Goal: Ask a question

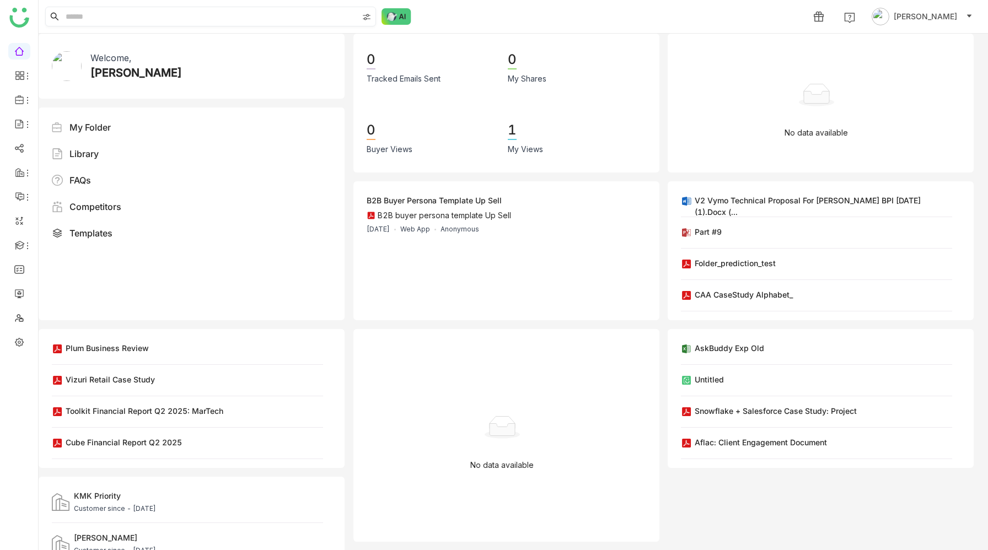
click at [283, 17] on input at bounding box center [210, 16] width 295 height 19
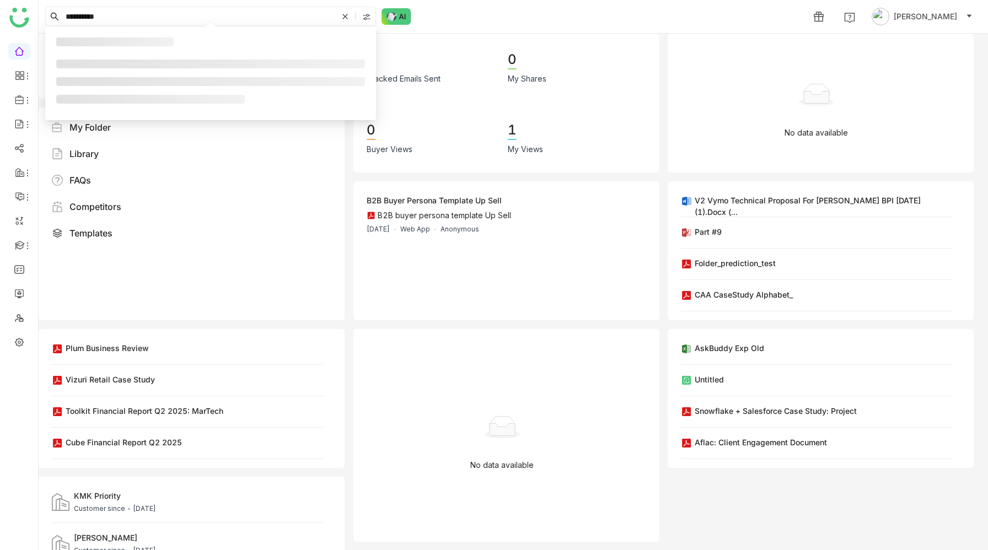
type input "**********"
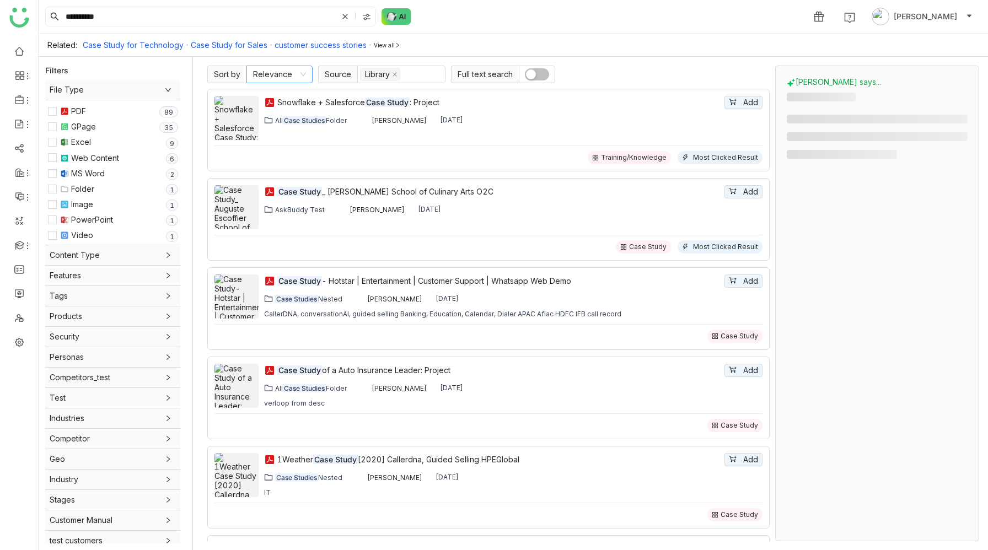
click at [271, 78] on nz-select-item "Relevance" at bounding box center [279, 74] width 53 height 17
click at [276, 199] on div "High Seller Engagement" at bounding box center [279, 202] width 53 height 12
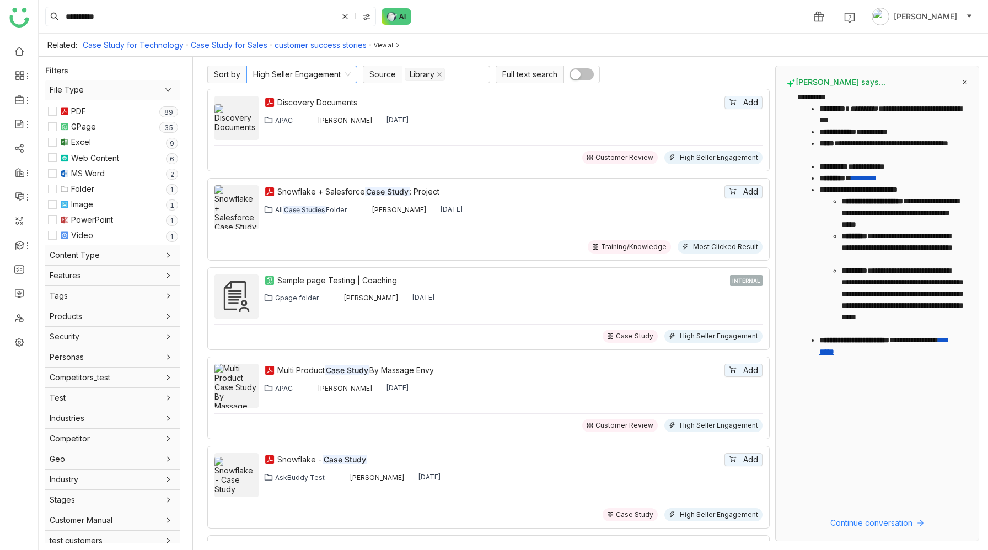
click at [288, 75] on nz-select-item "High Seller Engagement" at bounding box center [302, 74] width 98 height 17
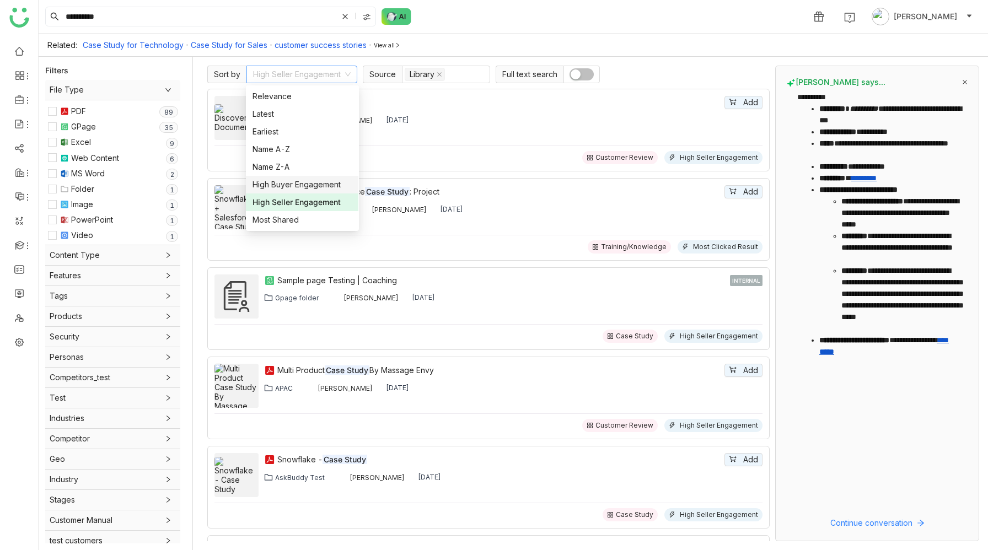
click at [285, 184] on div "High Buyer Engagement" at bounding box center [302, 185] width 99 height 12
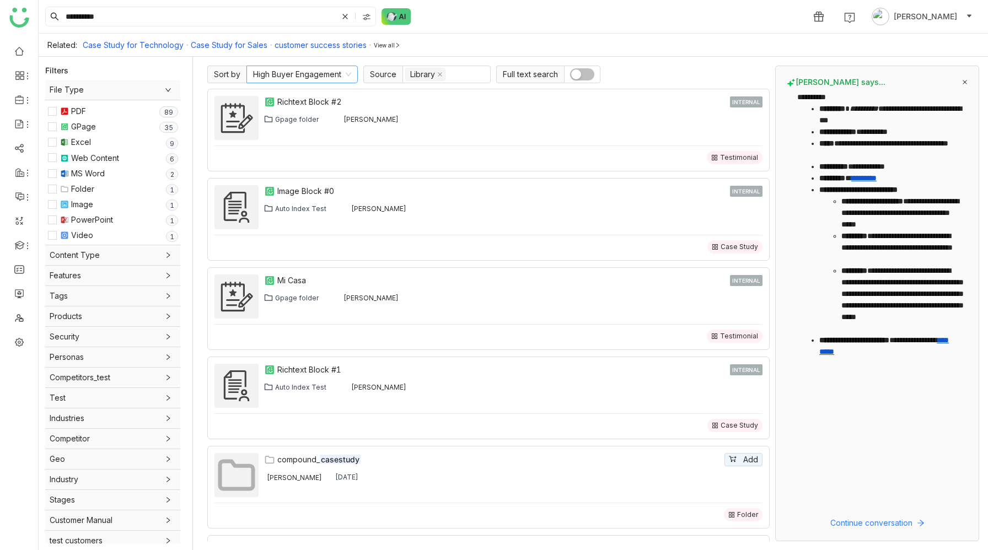
click at [295, 76] on nz-select-item "High Buyer Engagement" at bounding box center [302, 74] width 98 height 17
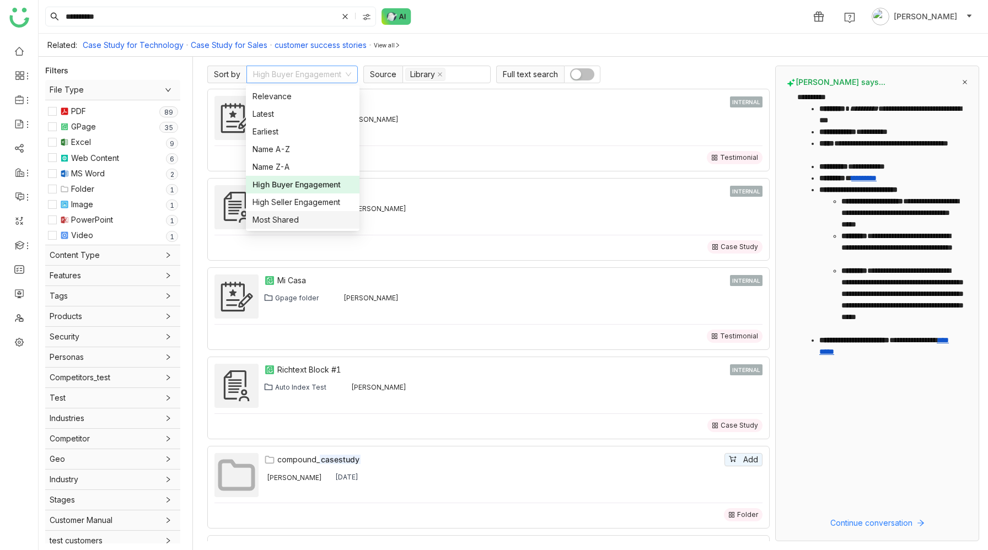
click at [291, 218] on div "Most Shared" at bounding box center [303, 220] width 100 height 12
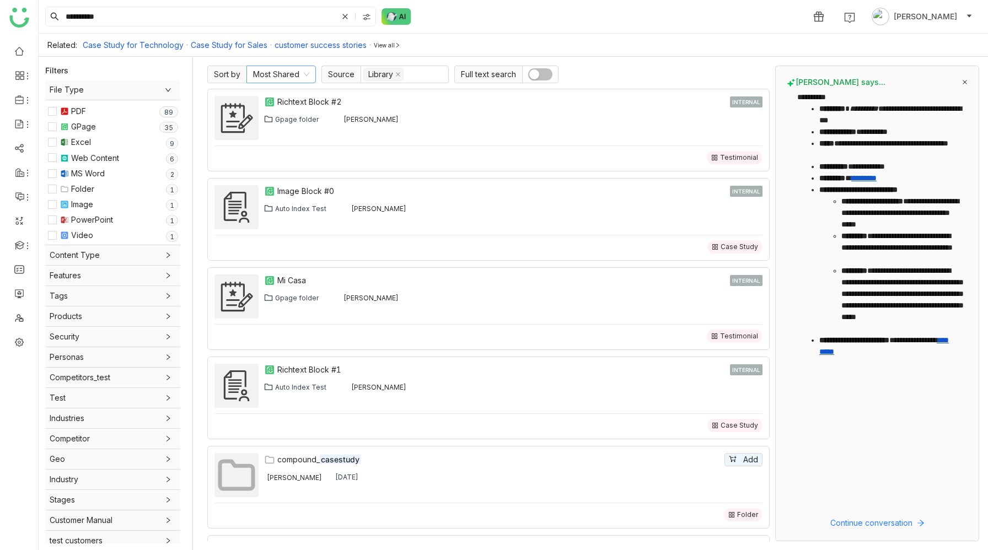
click at [294, 74] on nz-select-item "Most Shared" at bounding box center [281, 74] width 56 height 17
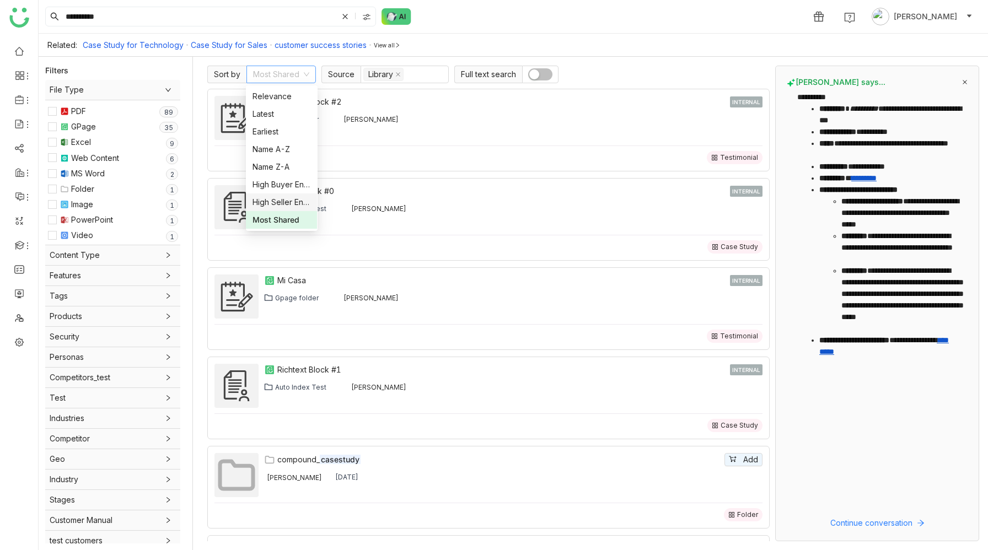
click at [290, 200] on div "High Seller Engagement" at bounding box center [282, 202] width 58 height 12
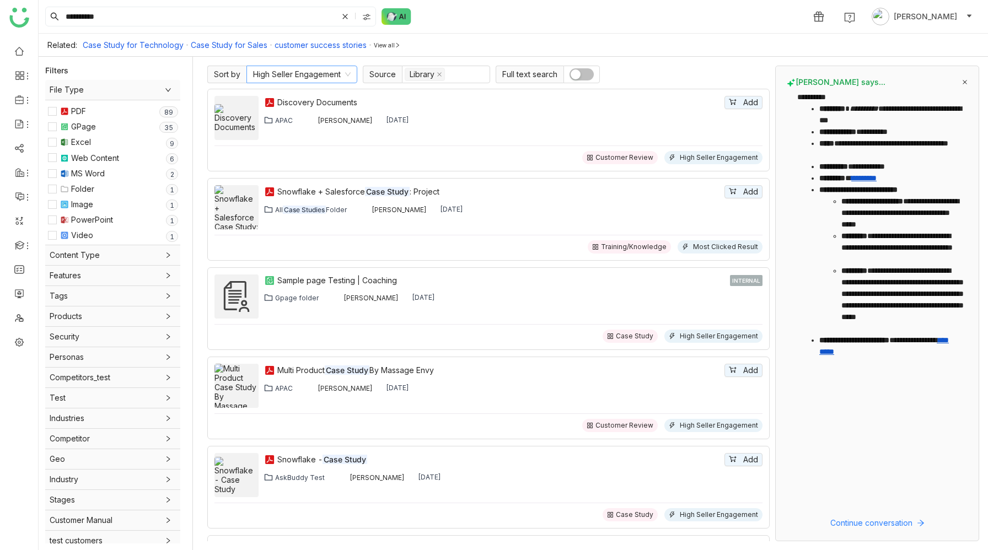
click at [334, 73] on nz-select-item "High Seller Engagement" at bounding box center [302, 74] width 98 height 17
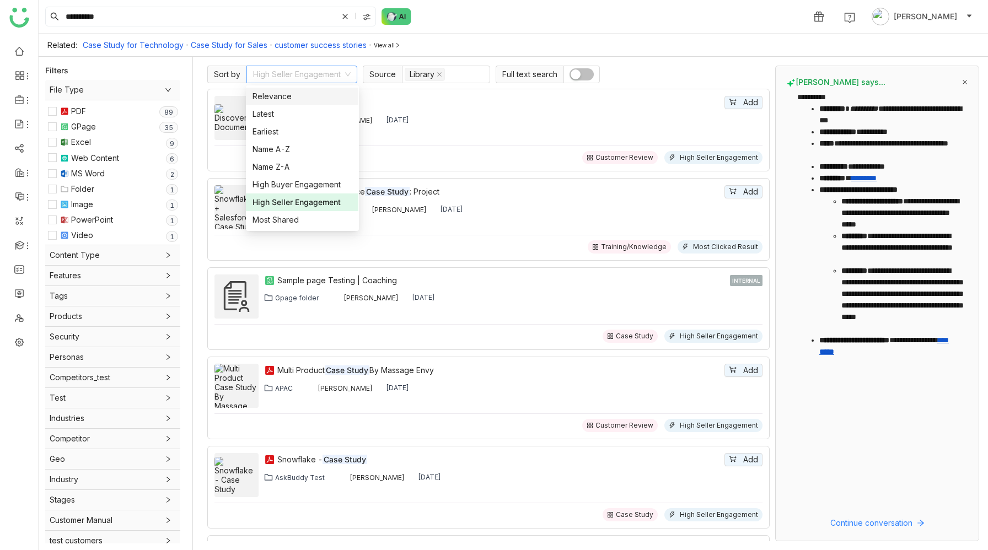
click at [308, 98] on div "Relevance" at bounding box center [302, 96] width 99 height 12
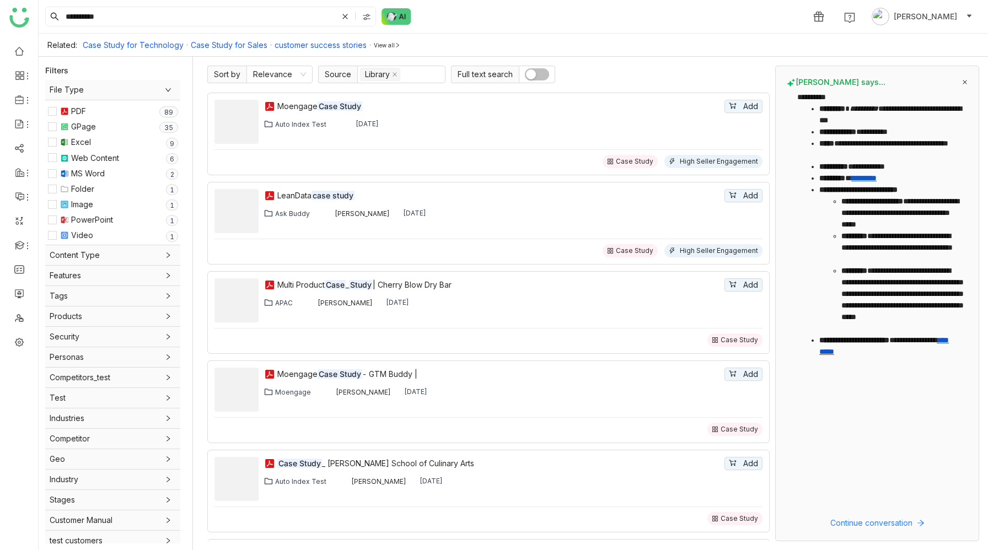
scroll to position [718, 0]
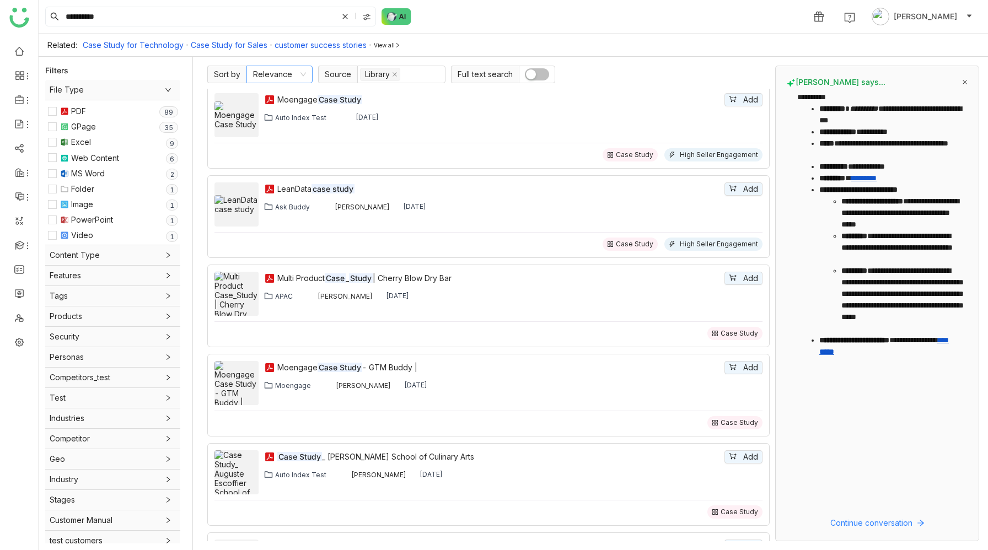
click at [279, 73] on nz-select-item "Relevance" at bounding box center [279, 74] width 53 height 17
click at [273, 200] on div "High Seller Engagement" at bounding box center [279, 202] width 53 height 12
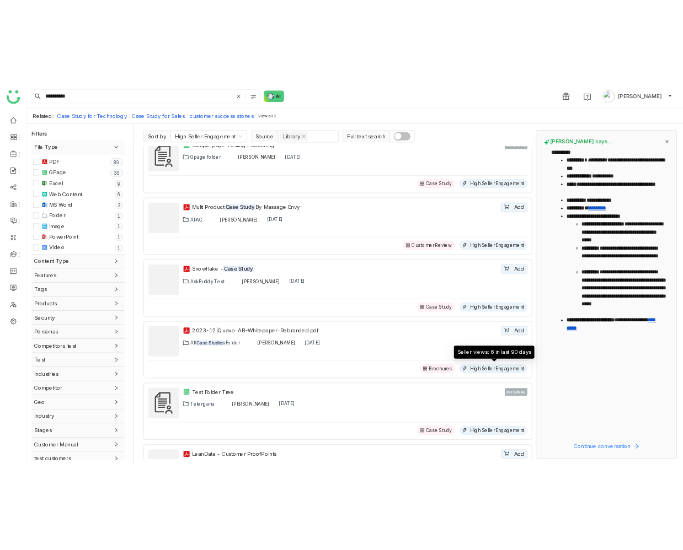
scroll to position [14, 0]
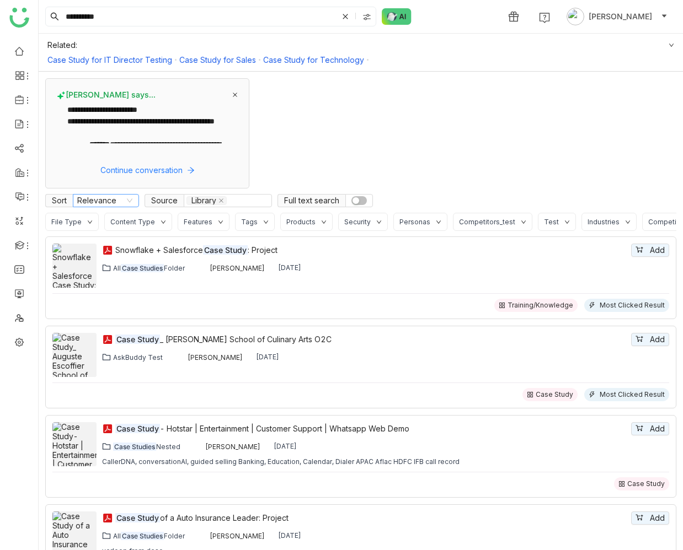
click at [120, 197] on nz-select-item "Relevance" at bounding box center [105, 201] width 57 height 12
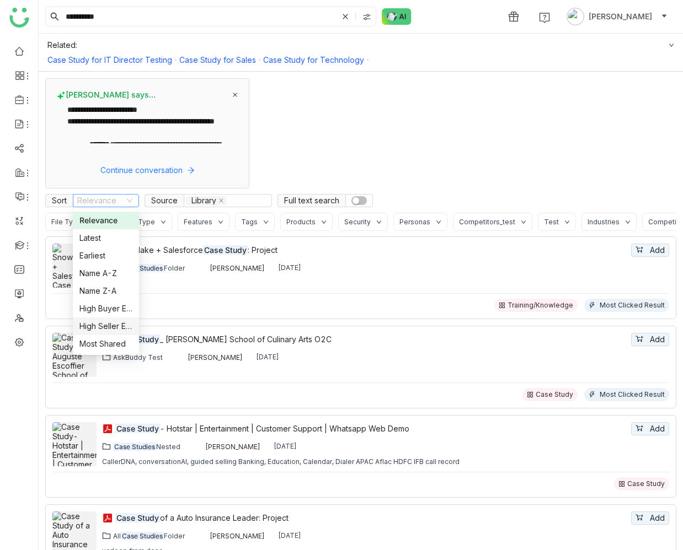
click at [109, 320] on div "High Seller Engagement" at bounding box center [105, 326] width 53 height 12
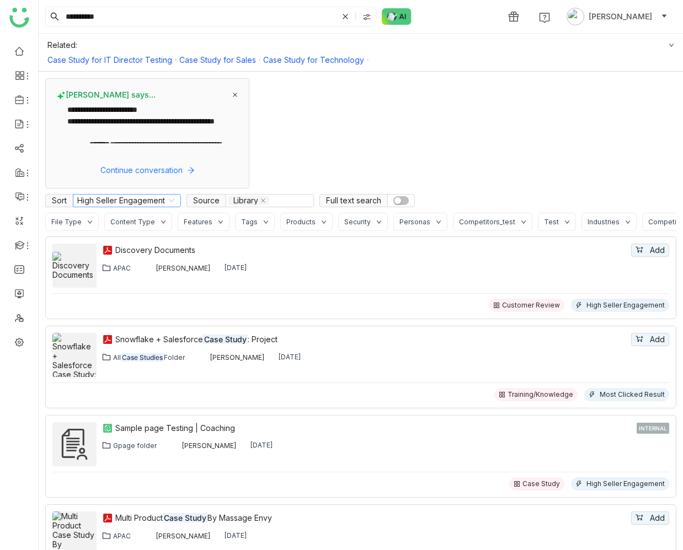
click at [139, 202] on nz-select-item "High Seller Engagement" at bounding box center [126, 201] width 99 height 12
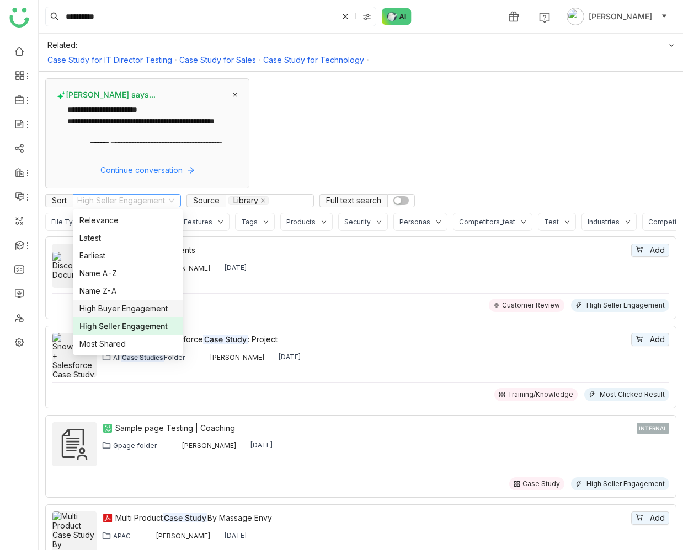
click at [132, 308] on div "High Buyer Engagement" at bounding box center [127, 309] width 97 height 12
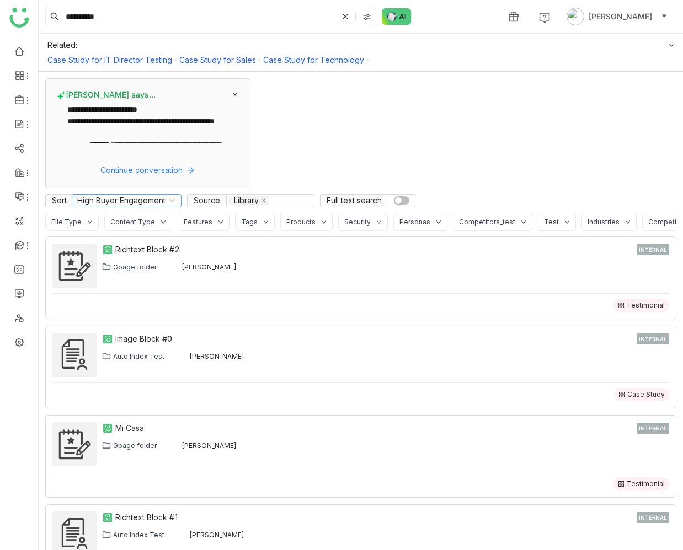
click at [105, 199] on nz-select-item "High Buyer Engagement" at bounding box center [127, 201] width 100 height 12
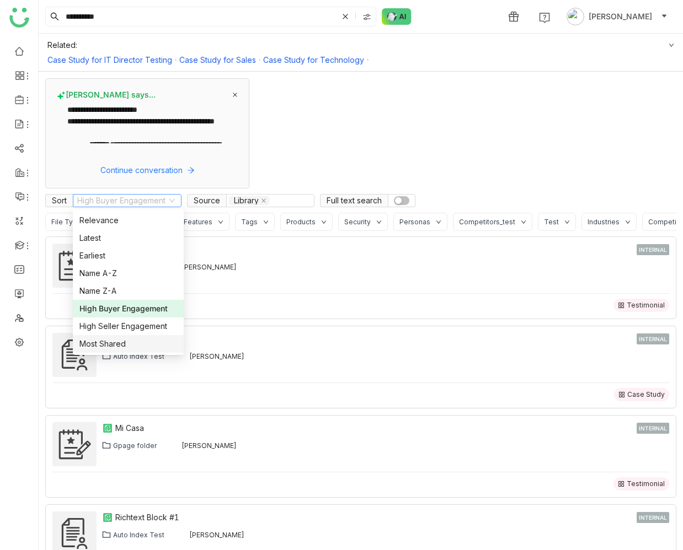
click at [122, 344] on div "Most Shared" at bounding box center [128, 344] width 98 height 12
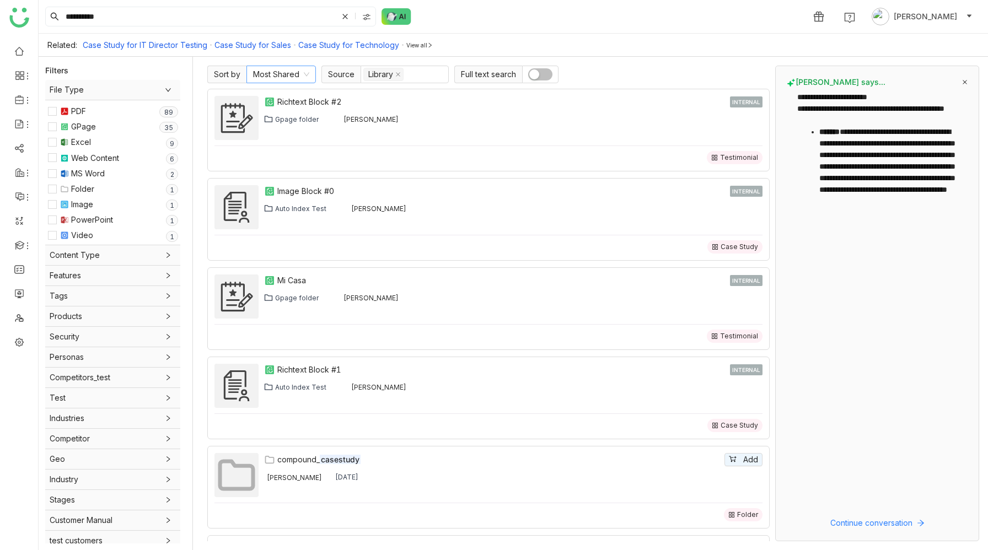
click at [294, 77] on nz-select-item "Most Shared" at bounding box center [281, 74] width 56 height 17
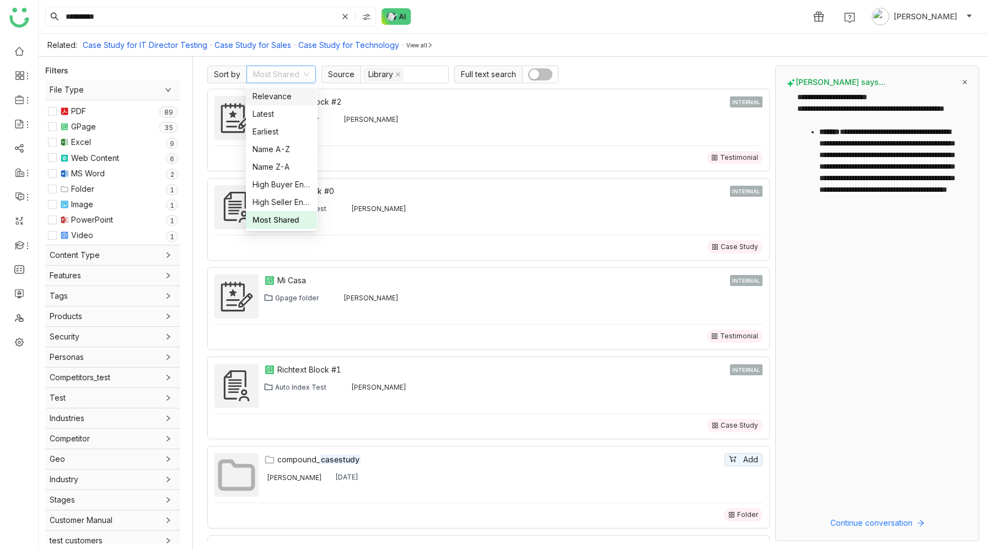
click at [297, 98] on div "Relevance" at bounding box center [282, 96] width 58 height 12
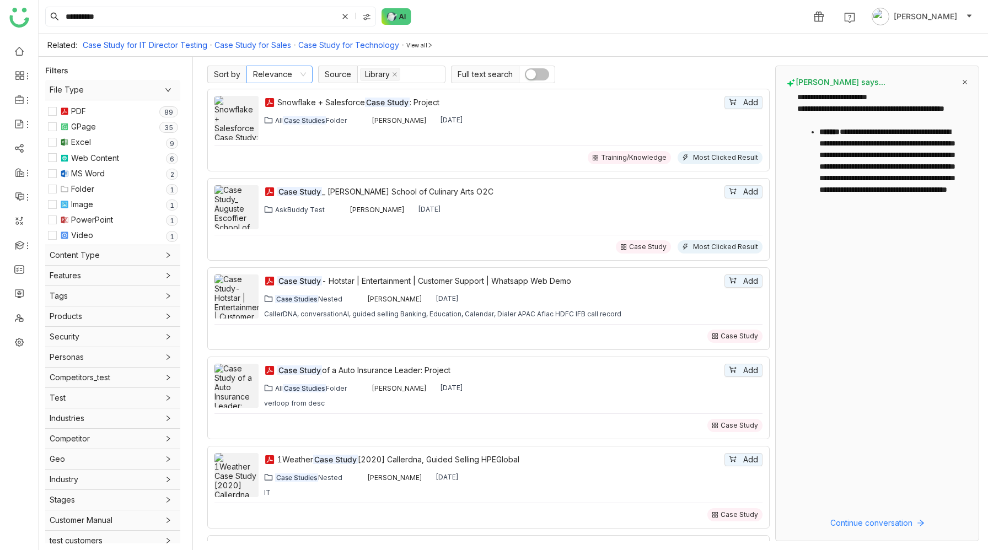
click at [286, 72] on nz-select-item "Relevance" at bounding box center [279, 74] width 53 height 17
click at [624, 11] on div "**********" at bounding box center [514, 16] width 950 height 33
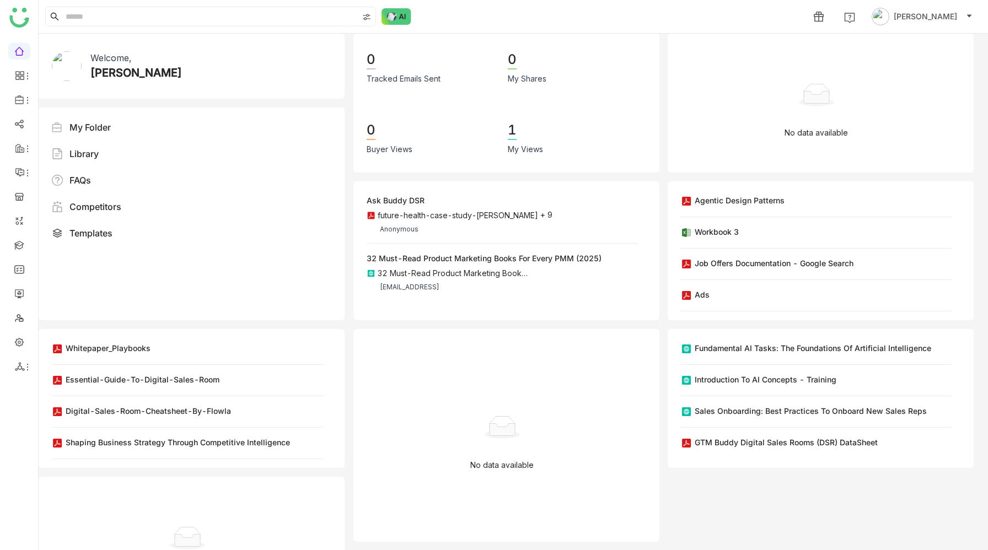
click at [712, 18] on div "1 [PERSON_NAME]" at bounding box center [514, 16] width 950 height 33
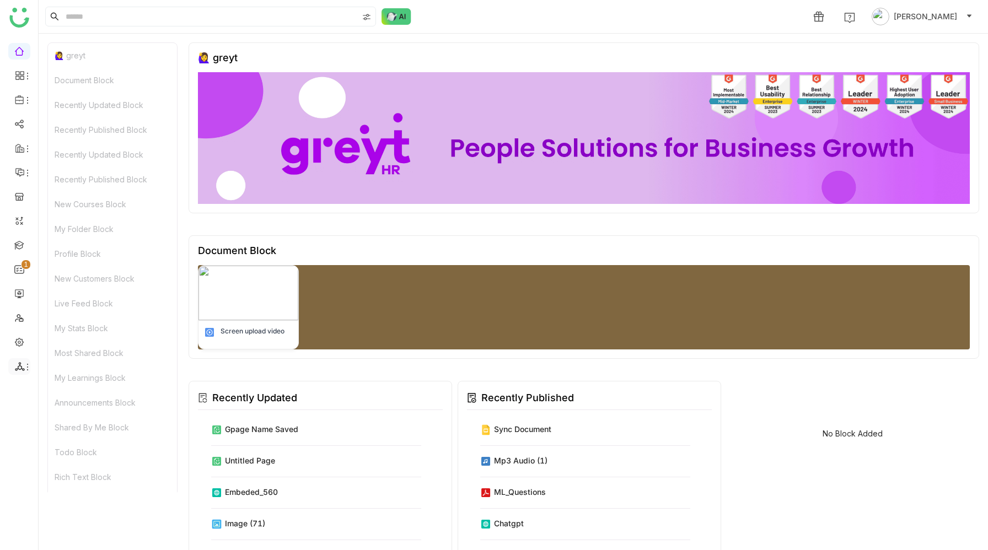
click at [23, 365] on icon at bounding box center [27, 367] width 9 height 9
click at [58, 392] on link "List" at bounding box center [79, 393] width 76 height 8
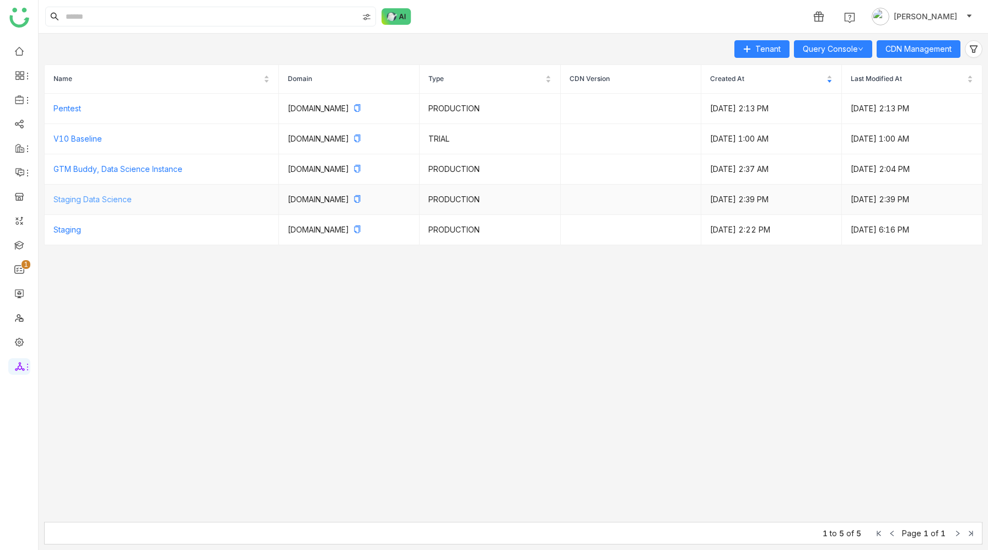
click at [114, 201] on link "Staging Data Science" at bounding box center [92, 199] width 78 height 9
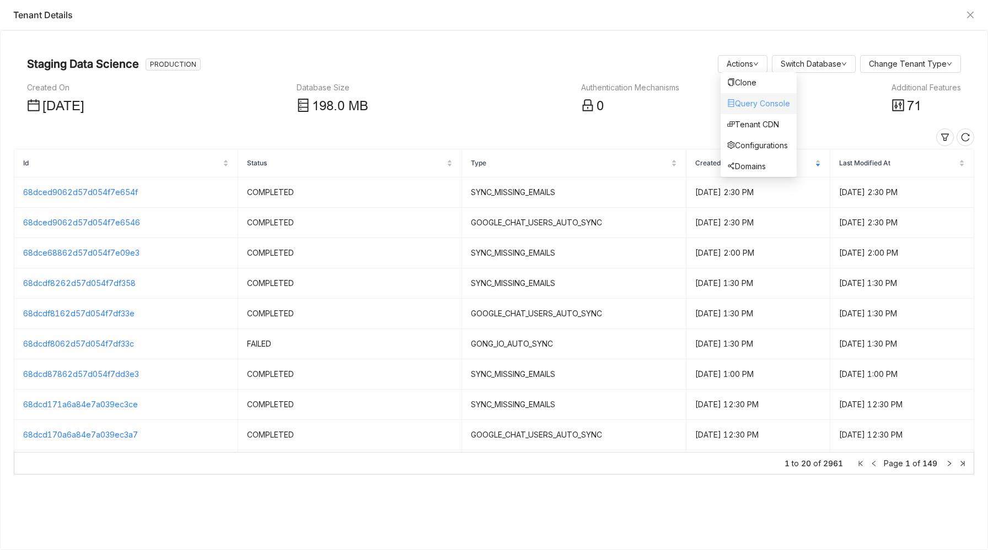
click at [752, 103] on link "Query Console" at bounding box center [758, 103] width 63 height 9
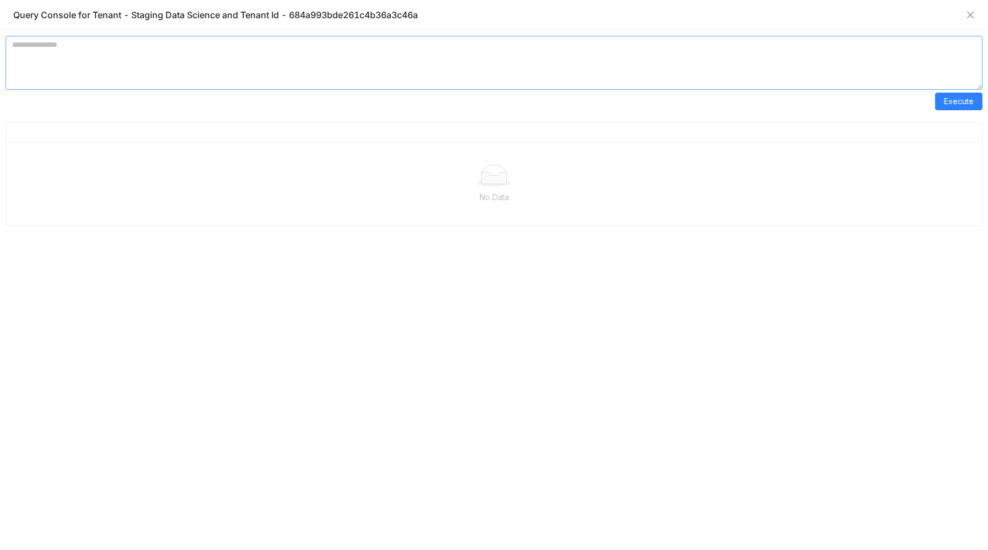
click at [270, 65] on textarea at bounding box center [494, 63] width 977 height 54
type textarea "**********"
click at [962, 102] on span "Execute" at bounding box center [959, 101] width 30 height 12
click at [430, 46] on textarea "**********" at bounding box center [494, 63] width 977 height 54
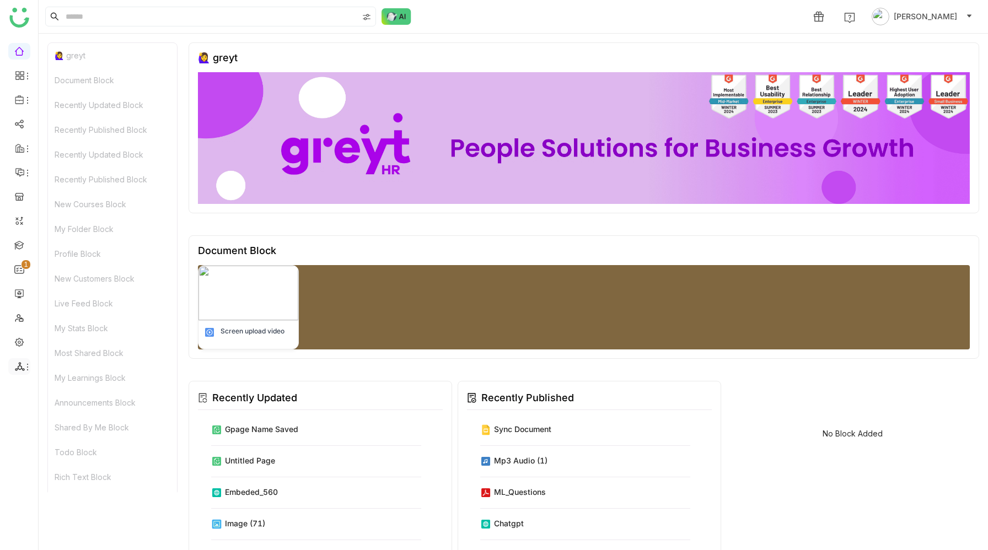
click at [17, 367] on span at bounding box center [19, 367] width 6 height 0
click at [57, 389] on link "List" at bounding box center [79, 393] width 76 height 8
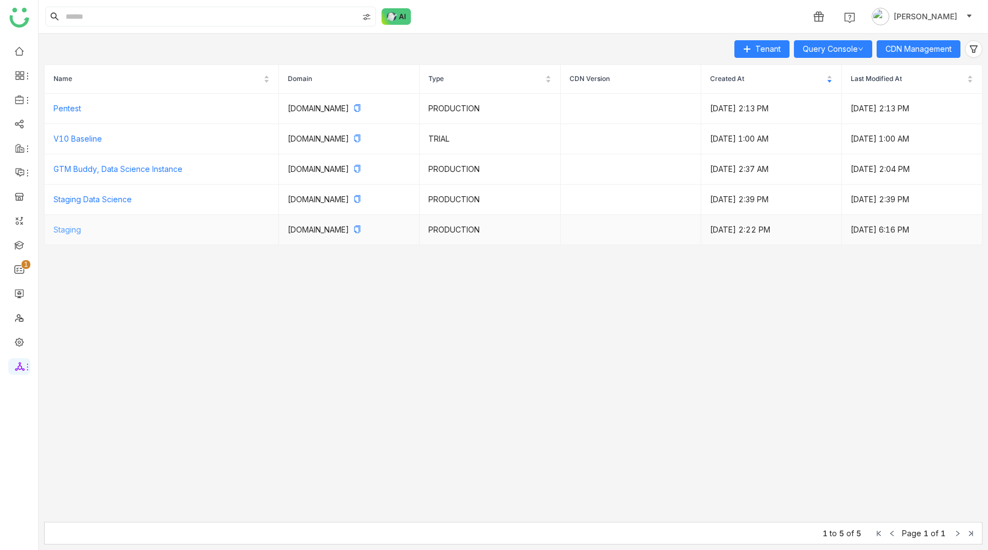
click at [72, 229] on link "Staging" at bounding box center [67, 229] width 28 height 9
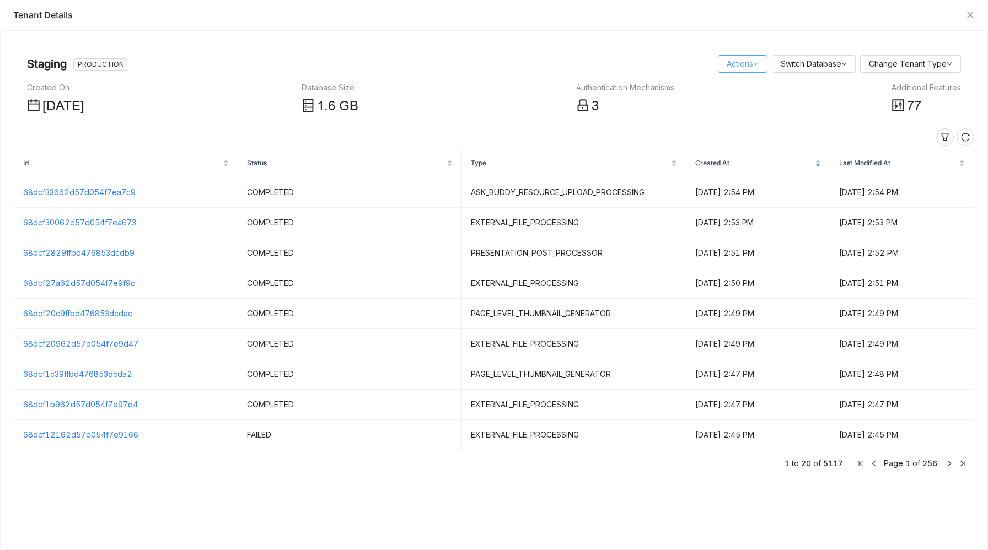
click at [735, 60] on link "Actions" at bounding box center [743, 63] width 32 height 9
click at [751, 104] on link "Query Console" at bounding box center [758, 103] width 63 height 9
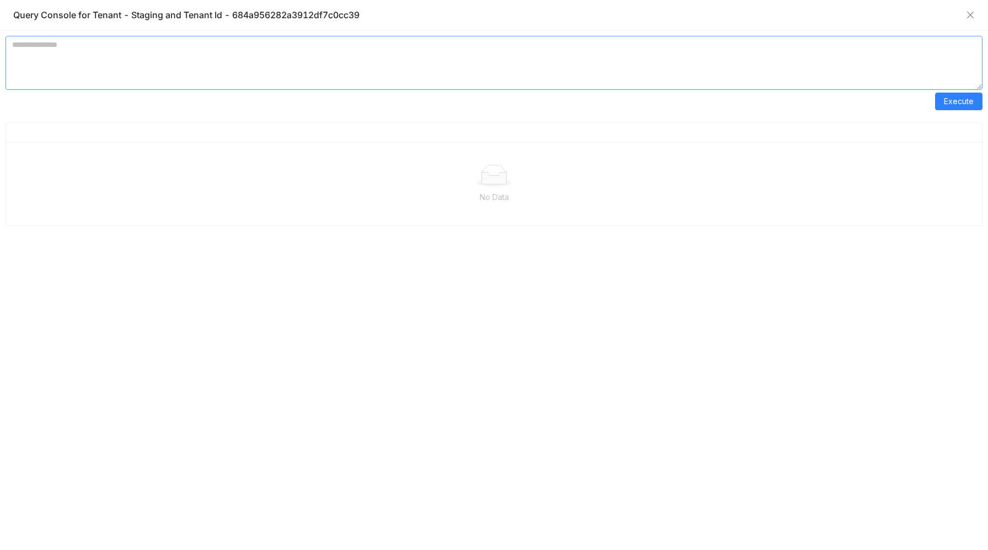
click at [318, 60] on textarea at bounding box center [494, 63] width 977 height 54
paste textarea "**********"
type textarea "**********"
click at [958, 100] on span "Execute" at bounding box center [959, 101] width 30 height 12
click at [370, 47] on textarea "**********" at bounding box center [494, 63] width 977 height 54
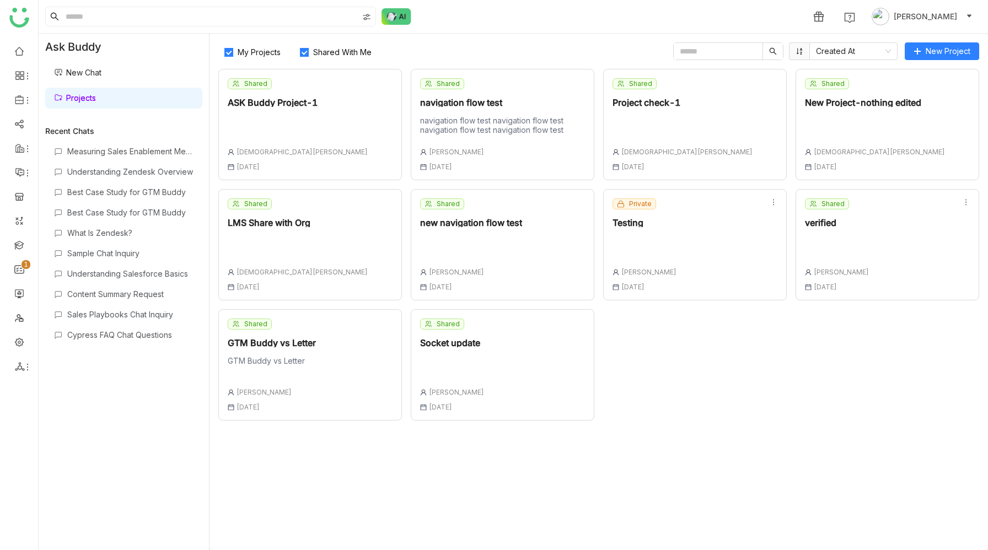
click at [705, 113] on div "Shared Project check-1 [PERSON_NAME] [DATE]" at bounding box center [695, 124] width 184 height 111
click at [712, 354] on div "Shared test [PERSON_NAME] [PERSON_NAME] [DATE]" at bounding box center [695, 364] width 184 height 111
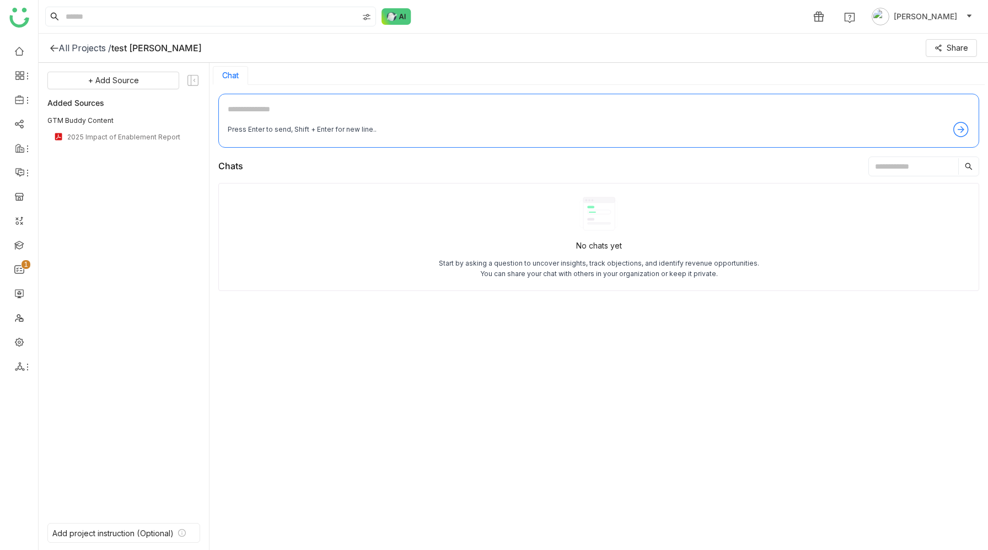
click at [339, 117] on textarea at bounding box center [599, 112] width 742 height 18
type textarea "**********"
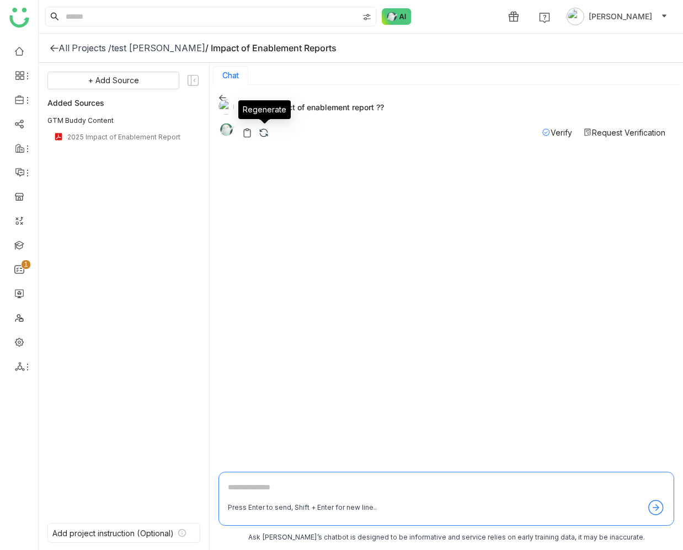
click at [263, 133] on img at bounding box center [263, 132] width 11 height 11
click at [295, 107] on div "what is impact of enablement report ??" at bounding box center [441, 106] width 447 height 15
copy div "what is impact of enablement report ??"
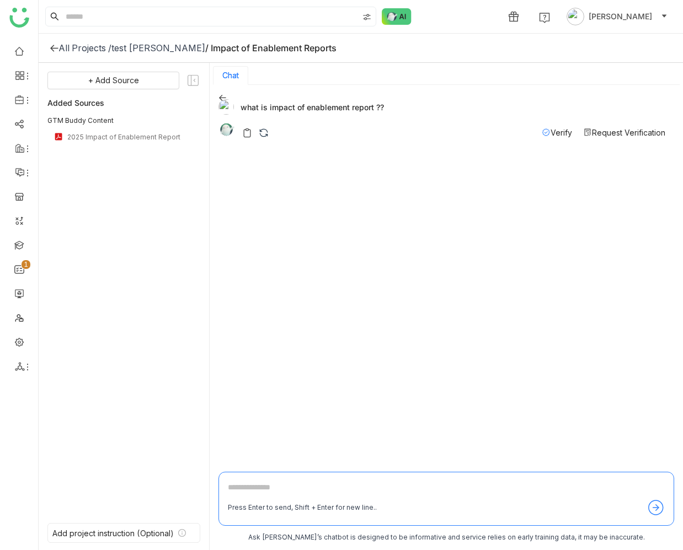
click at [286, 481] on textarea at bounding box center [446, 490] width 437 height 18
paste textarea "**********"
type textarea "**********"
drag, startPoint x: 378, startPoint y: 217, endPoint x: 344, endPoint y: 169, distance: 58.8
click at [344, 169] on div "what is impact of enablement report ?? Verify Request Verification what is impa…" at bounding box center [446, 280] width 456 height 372
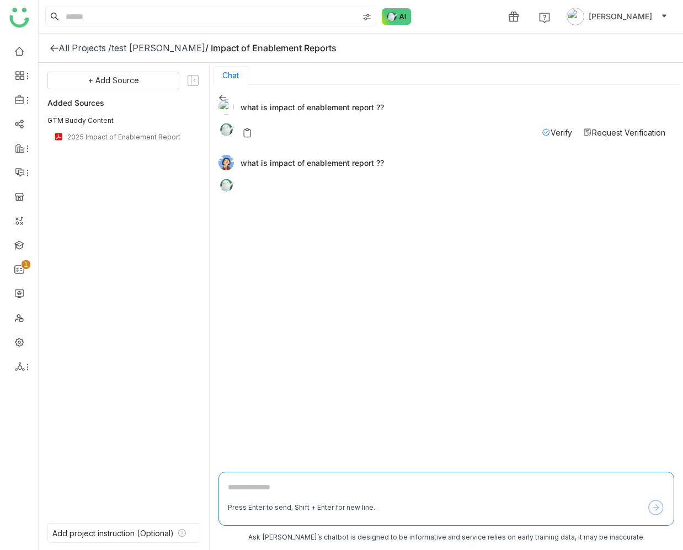
click at [222, 100] on icon at bounding box center [222, 98] width 8 height 8
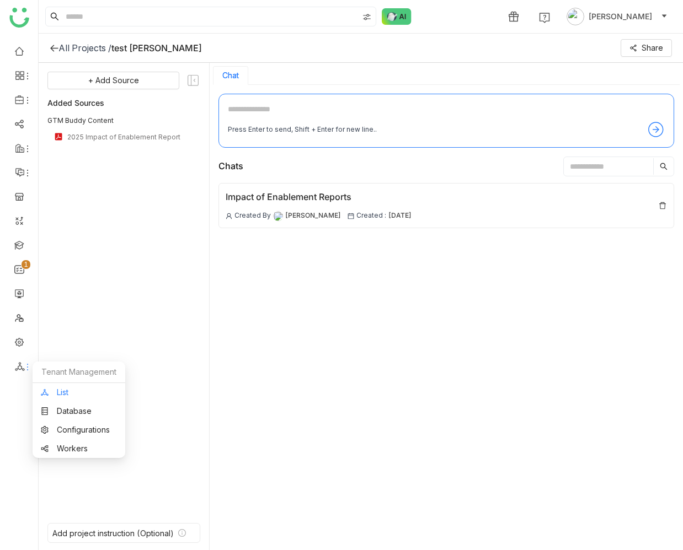
click at [62, 395] on link "List" at bounding box center [79, 393] width 76 height 8
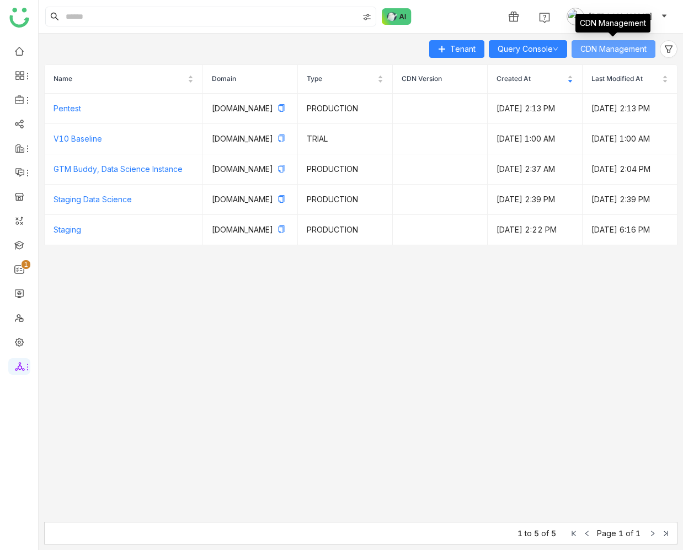
click at [618, 45] on span "CDN Management" at bounding box center [613, 49] width 66 height 12
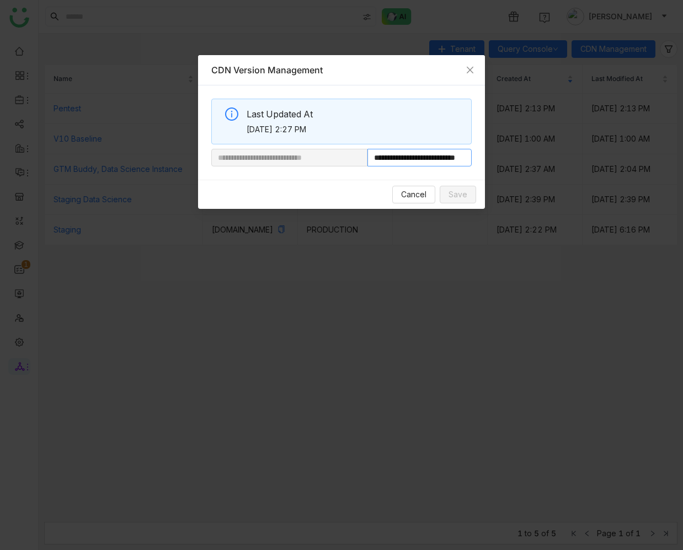
scroll to position [0, 41]
drag, startPoint x: 406, startPoint y: 162, endPoint x: 479, endPoint y: 179, distance: 74.8
click at [479, 179] on div "**********" at bounding box center [341, 132] width 287 height 154
click at [427, 158] on input "**********" at bounding box center [419, 158] width 104 height 18
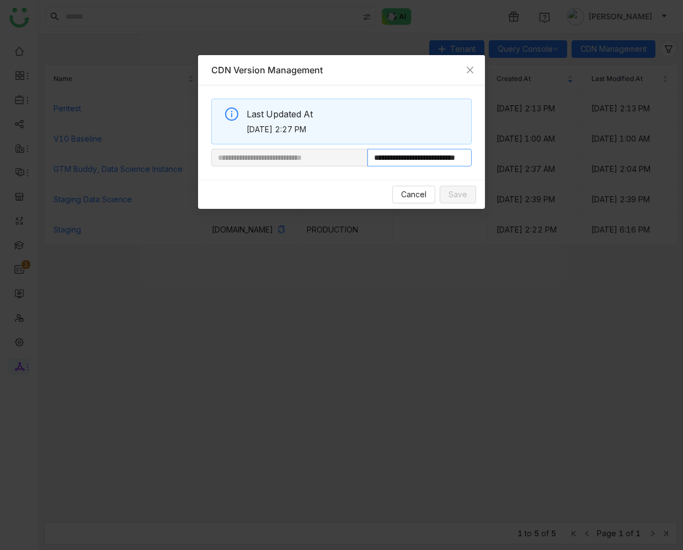
click at [345, 159] on nz-input-group "**********" at bounding box center [341, 158] width 260 height 18
drag, startPoint x: 438, startPoint y: 154, endPoint x: 507, endPoint y: 165, distance: 69.4
click at [507, 165] on nz-modal-container "**********" at bounding box center [341, 275] width 683 height 550
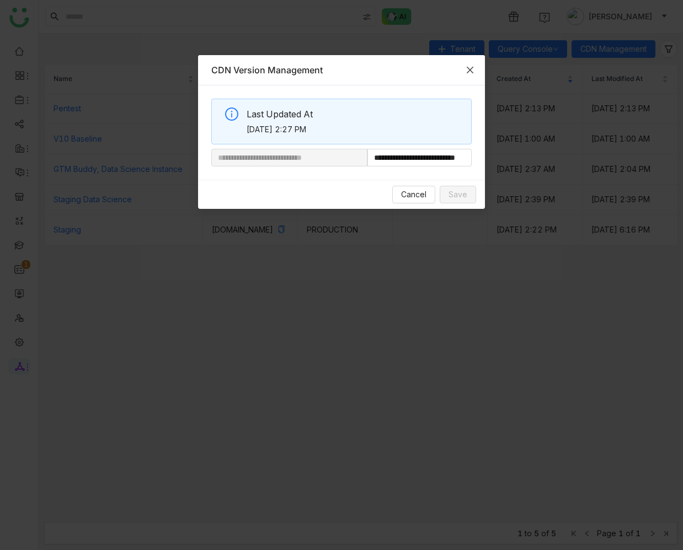
click at [465, 66] on icon "Close" at bounding box center [469, 70] width 9 height 9
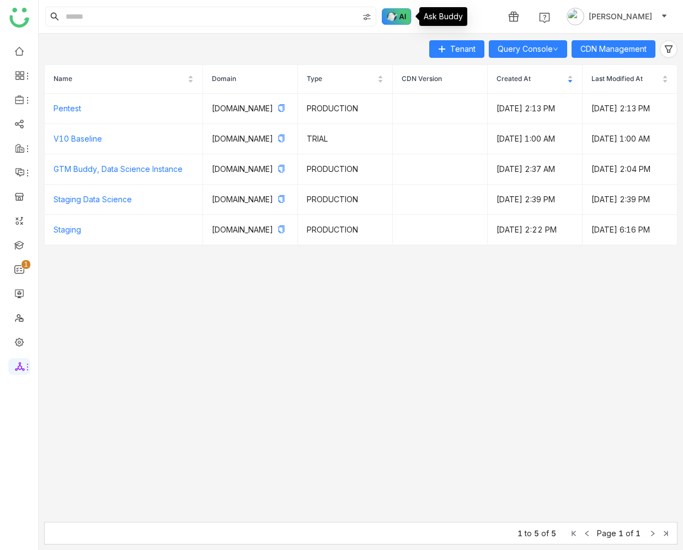
click at [388, 16] on img at bounding box center [397, 16] width 30 height 17
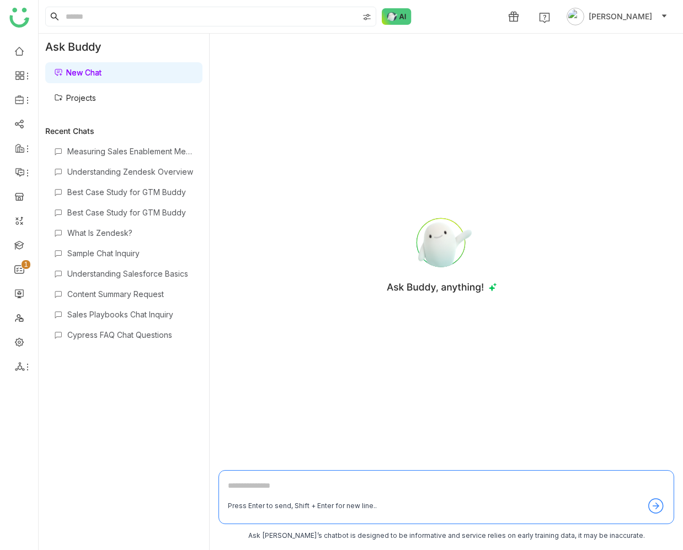
click at [84, 103] on link "Projects" at bounding box center [75, 97] width 42 height 9
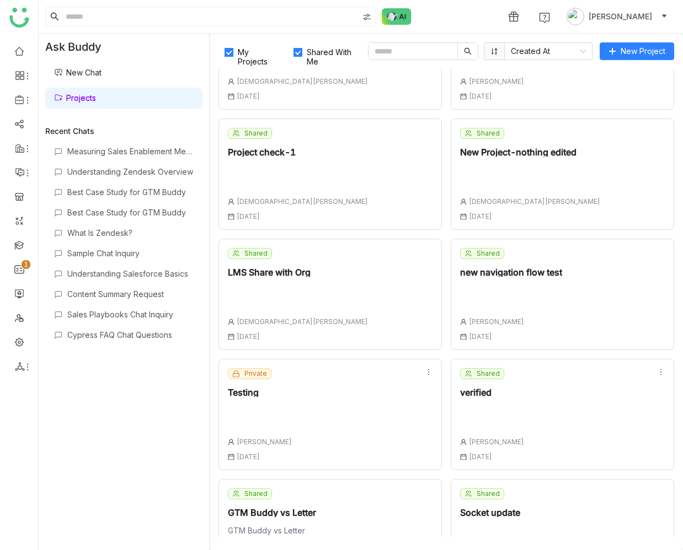
scroll to position [244, 0]
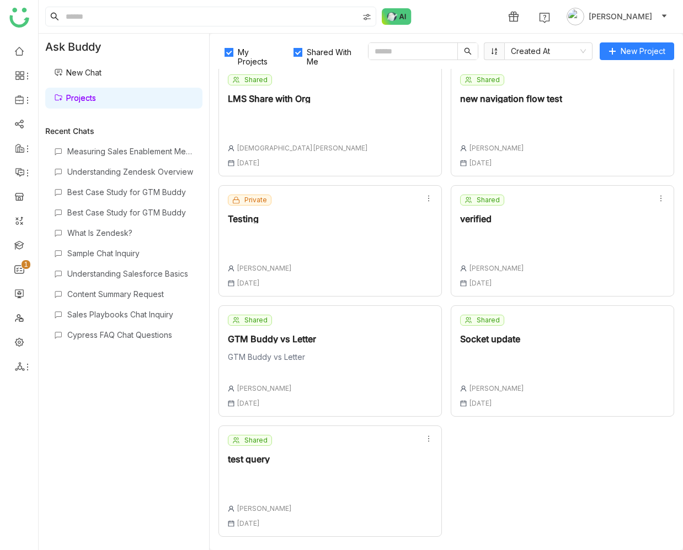
click at [338, 475] on div "Shared test query Uday Bhanu 01 Oct , 2025" at bounding box center [329, 481] width 223 height 111
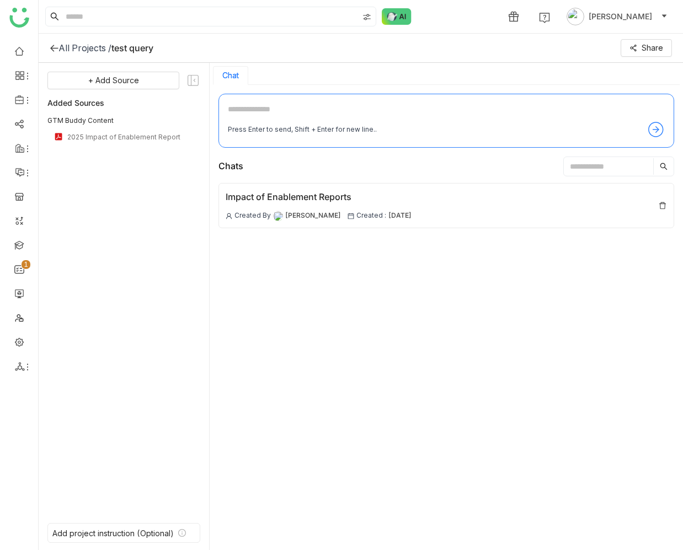
click at [348, 105] on textarea at bounding box center [446, 112] width 437 height 18
type textarea "**********"
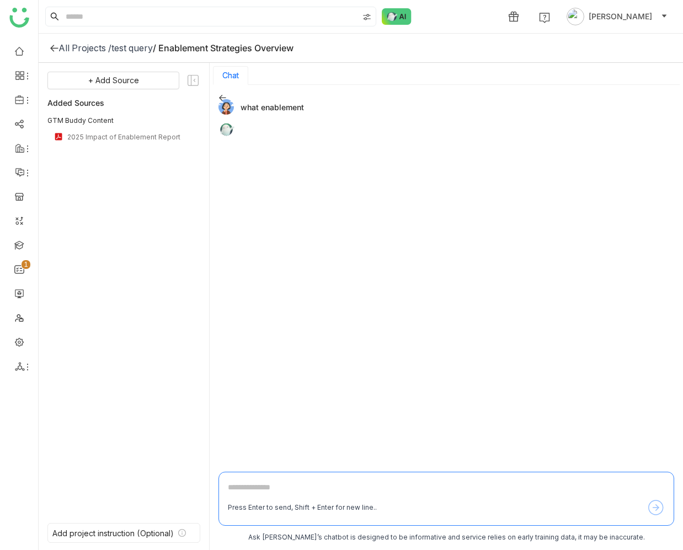
click at [257, 109] on div "what enablement" at bounding box center [441, 106] width 447 height 15
click at [221, 96] on icon at bounding box center [222, 98] width 8 height 8
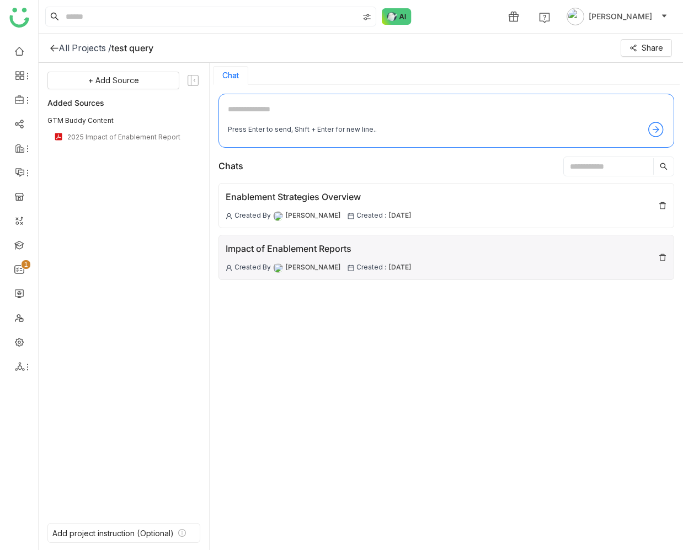
click at [317, 242] on div "Impact of Enablement Reports Created By Prashanth Chinta Created : 01 Oct , 2025" at bounding box center [446, 257] width 456 height 45
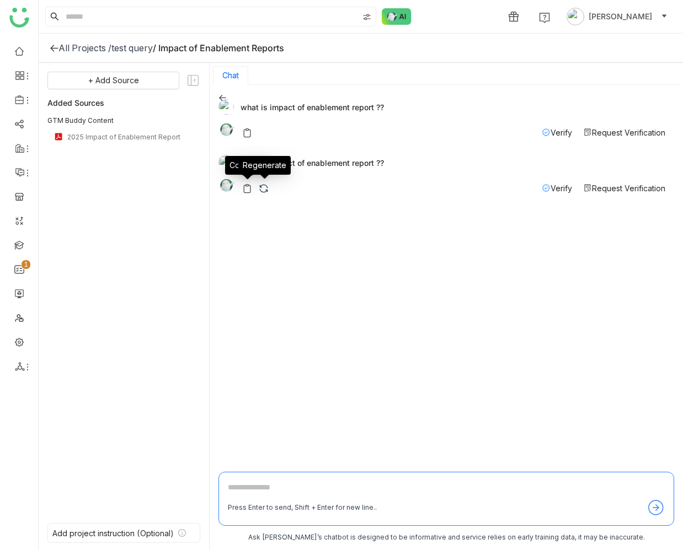
click at [267, 189] on img at bounding box center [263, 188] width 11 height 11
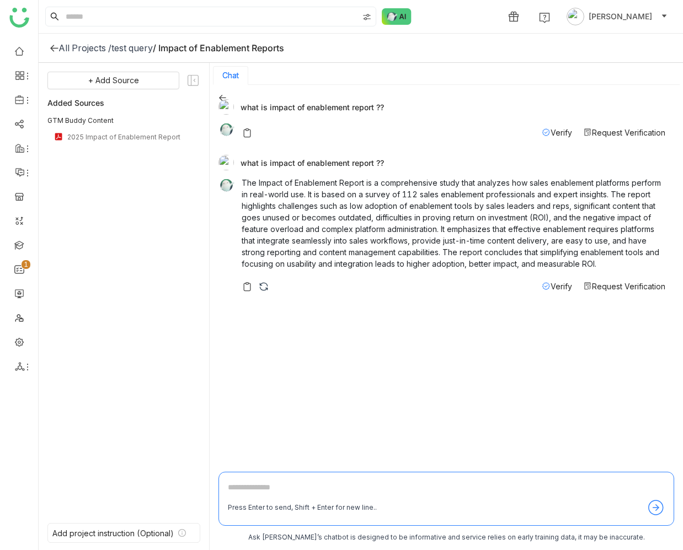
click at [285, 162] on div "what is impact of enablement report ??" at bounding box center [441, 162] width 447 height 15
copy div "what is impact of enablement report ??"
click at [58, 49] on div "All Projects /" at bounding box center [84, 47] width 53 height 11
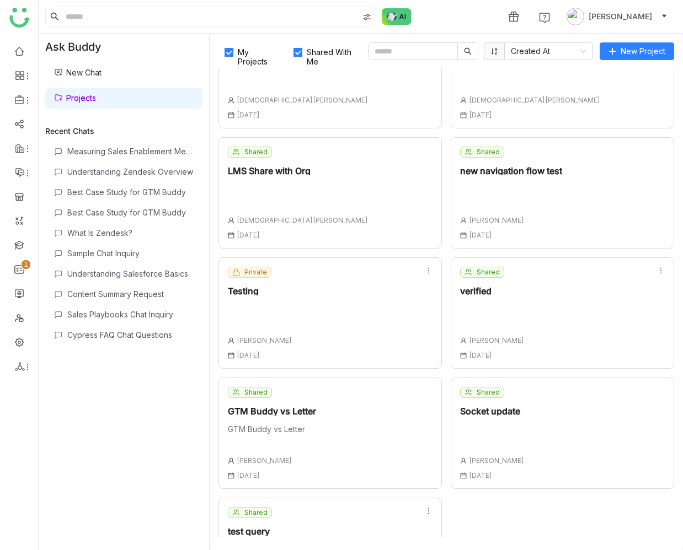
scroll to position [244, 0]
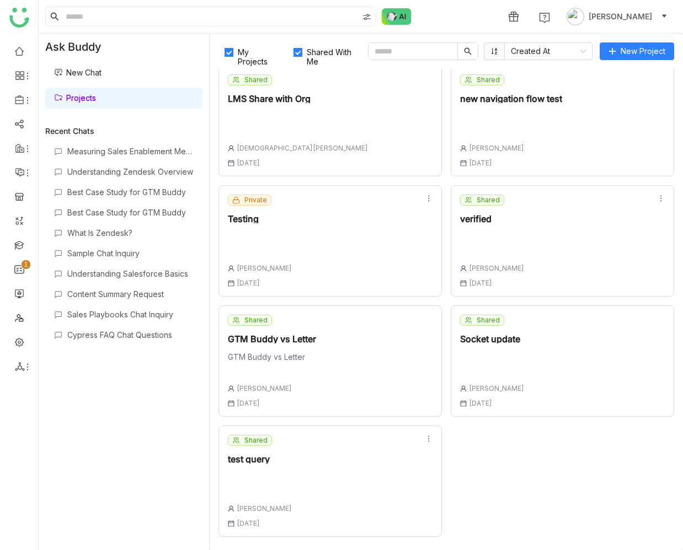
click at [292, 501] on div "Shared test query Uday Bhanu 01 Oct , 2025" at bounding box center [329, 481] width 223 height 111
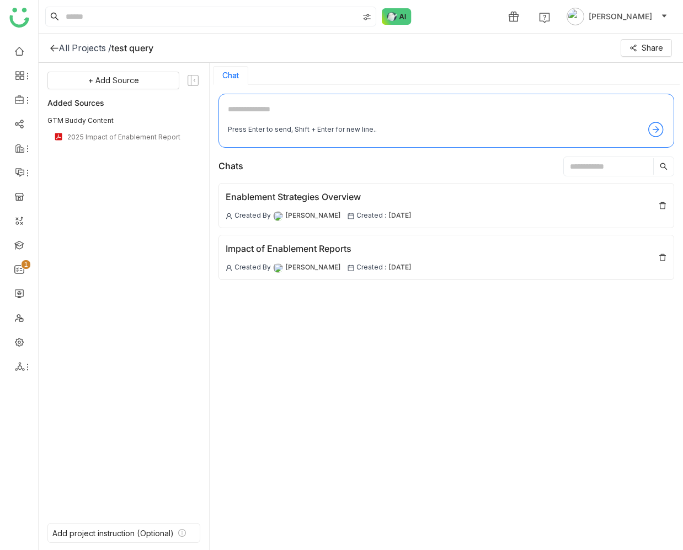
click at [247, 111] on textarea at bounding box center [446, 112] width 437 height 18
paste textarea "**********"
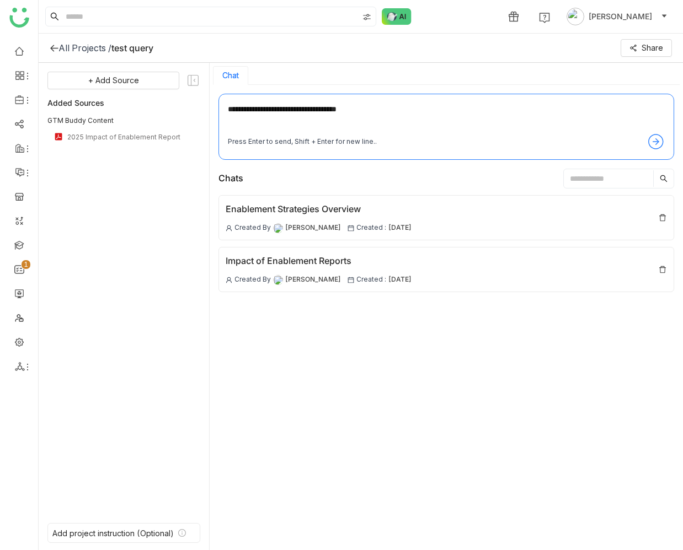
type textarea "**********"
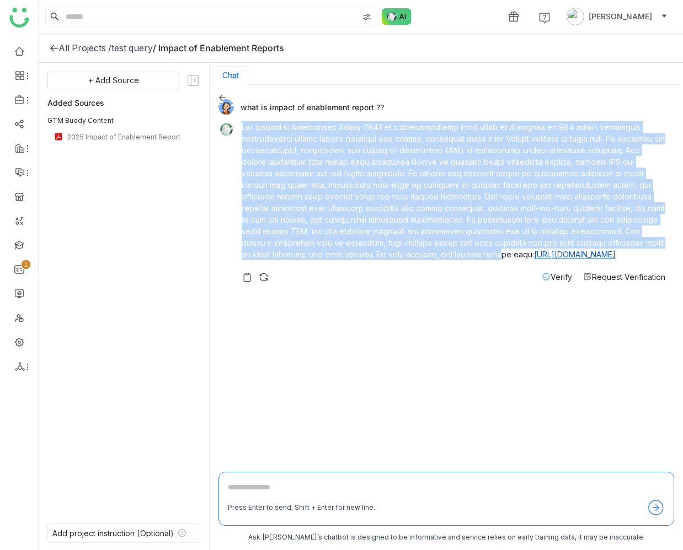
drag, startPoint x: 242, startPoint y: 127, endPoint x: 396, endPoint y: 252, distance: 198.8
click at [396, 252] on p "https://staging.gtmdev.xyz//viewer/68becc7cf80bd274baef9023" at bounding box center [454, 190] width 424 height 139
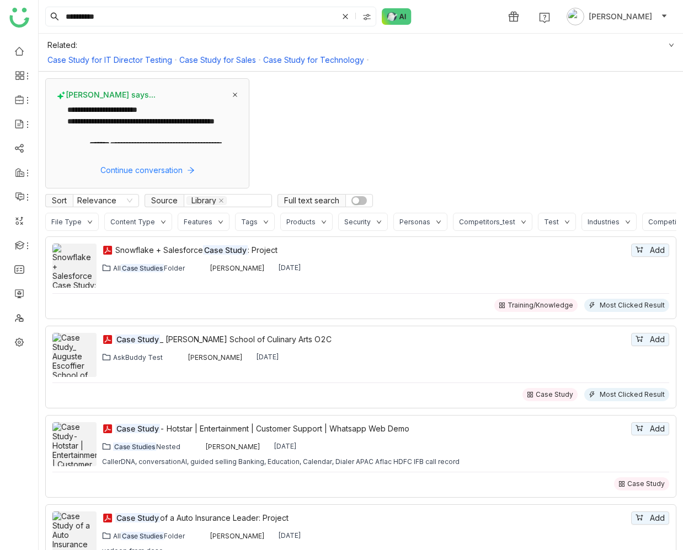
click at [233, 95] on icon at bounding box center [235, 95] width 6 height 6
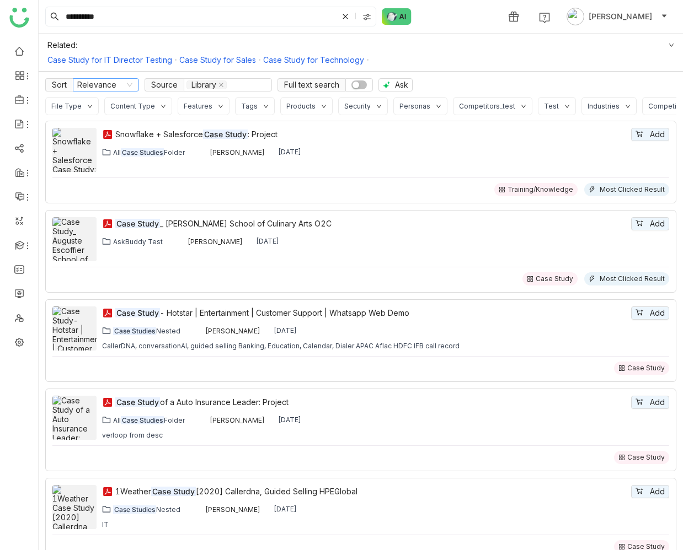
click at [124, 88] on nz-select-item "Relevance" at bounding box center [105, 85] width 57 height 12
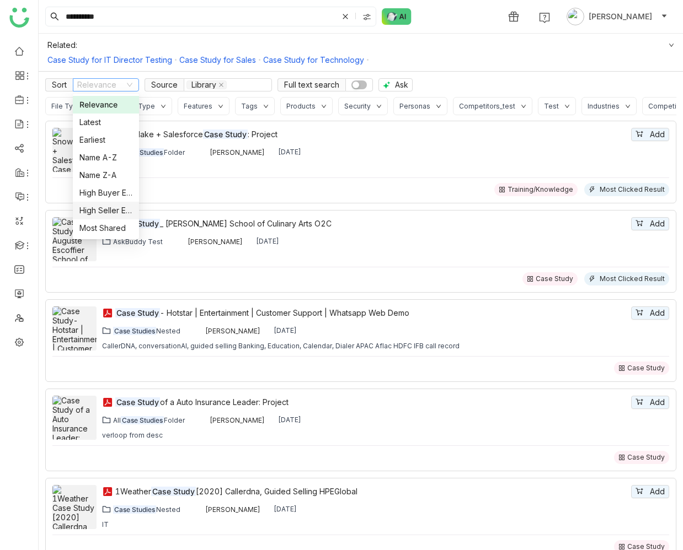
click at [112, 212] on div "High Seller Engagement" at bounding box center [105, 211] width 53 height 12
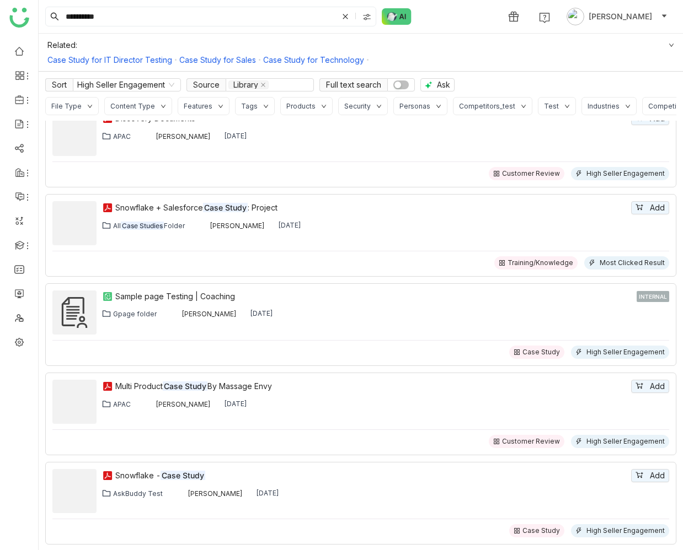
scroll to position [17, 0]
